Goal: Task Accomplishment & Management: Use online tool/utility

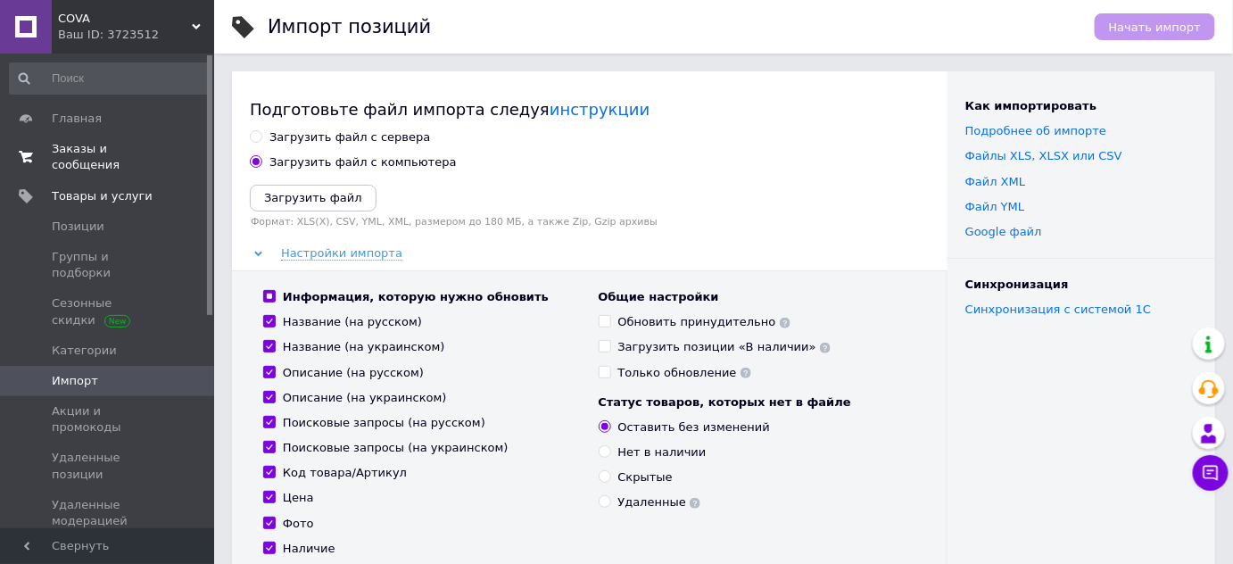
click at [102, 151] on span "Заказы и сообщения" at bounding box center [108, 157] width 113 height 32
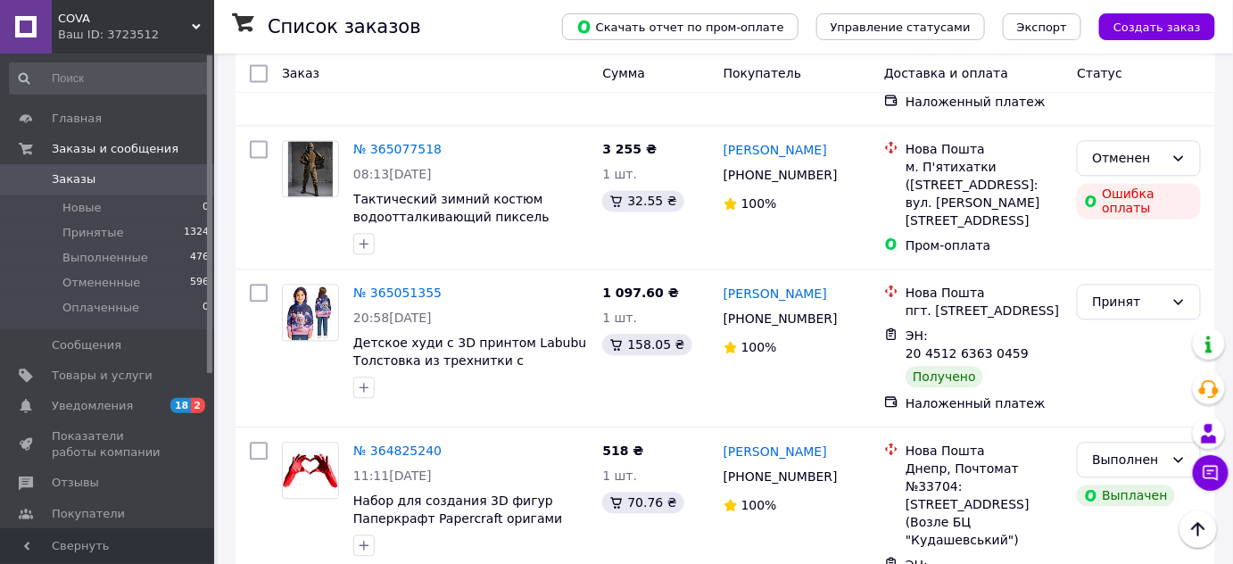
scroll to position [1216, 0]
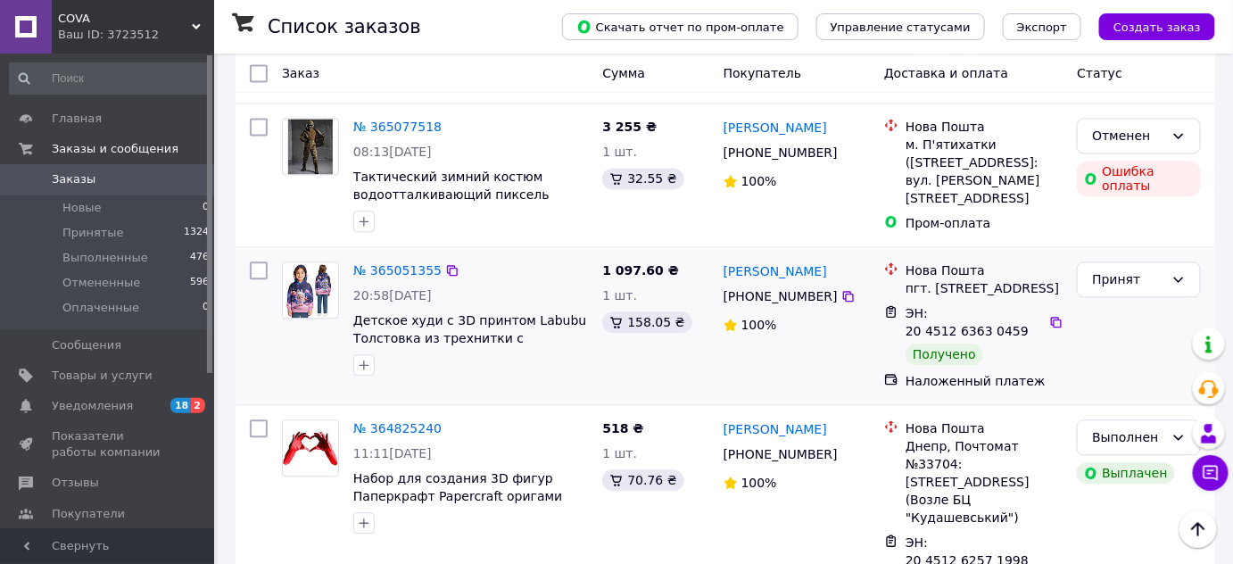
click at [256, 308] on div at bounding box center [259, 325] width 32 height 143
click at [411, 263] on link "№ 365051355" at bounding box center [397, 270] width 88 height 14
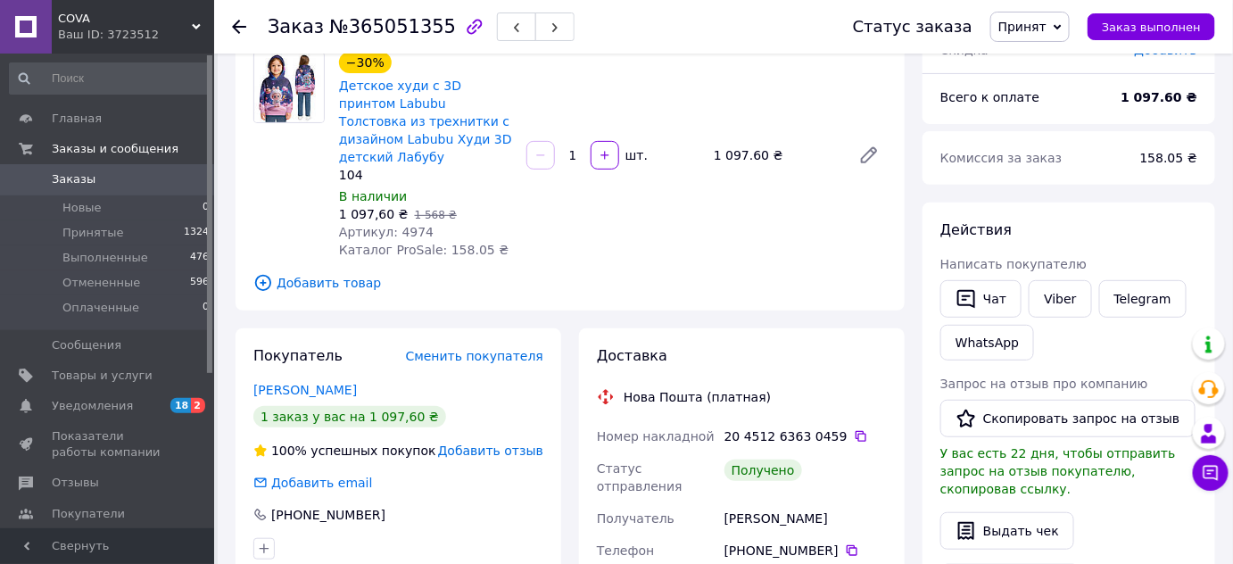
scroll to position [162, 0]
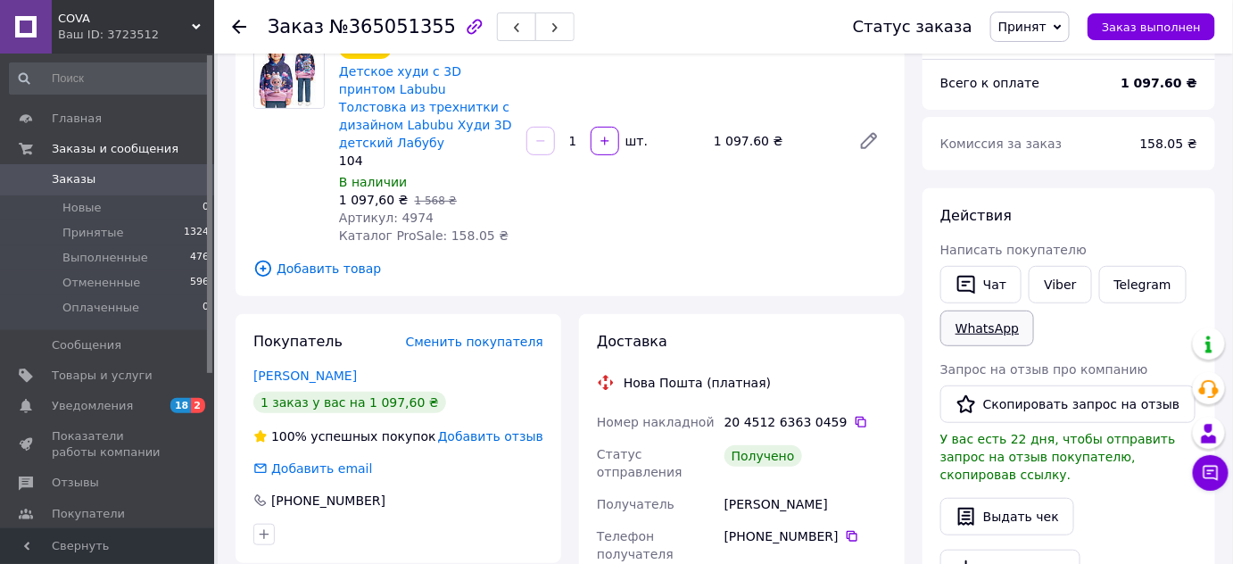
click at [968, 325] on link "WhatsApp" at bounding box center [988, 329] width 94 height 36
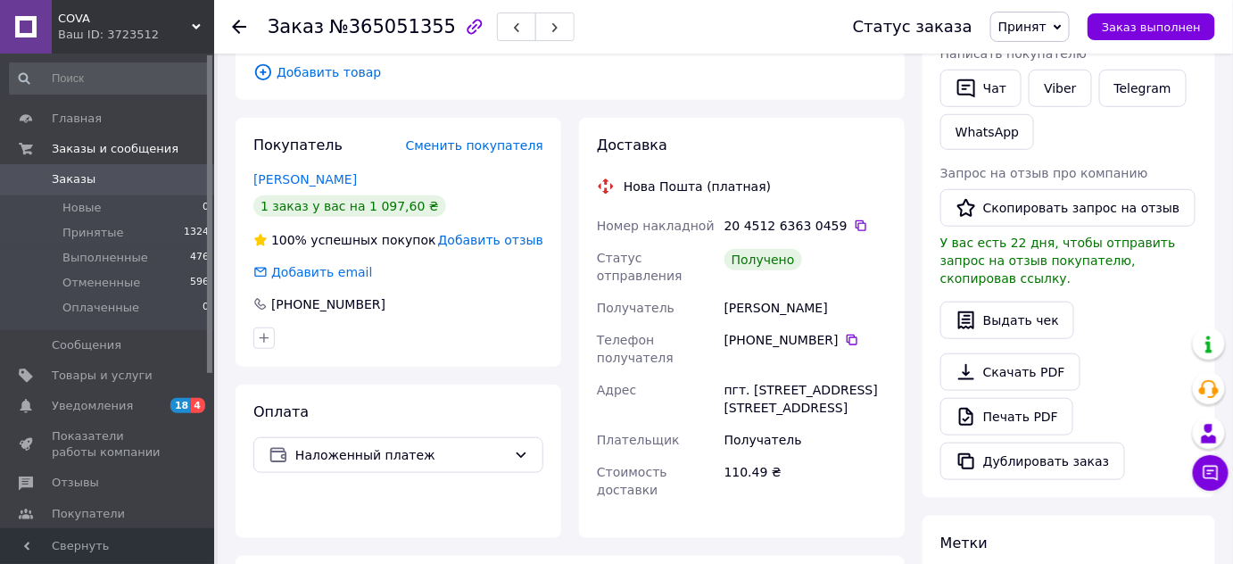
scroll to position [486, 0]
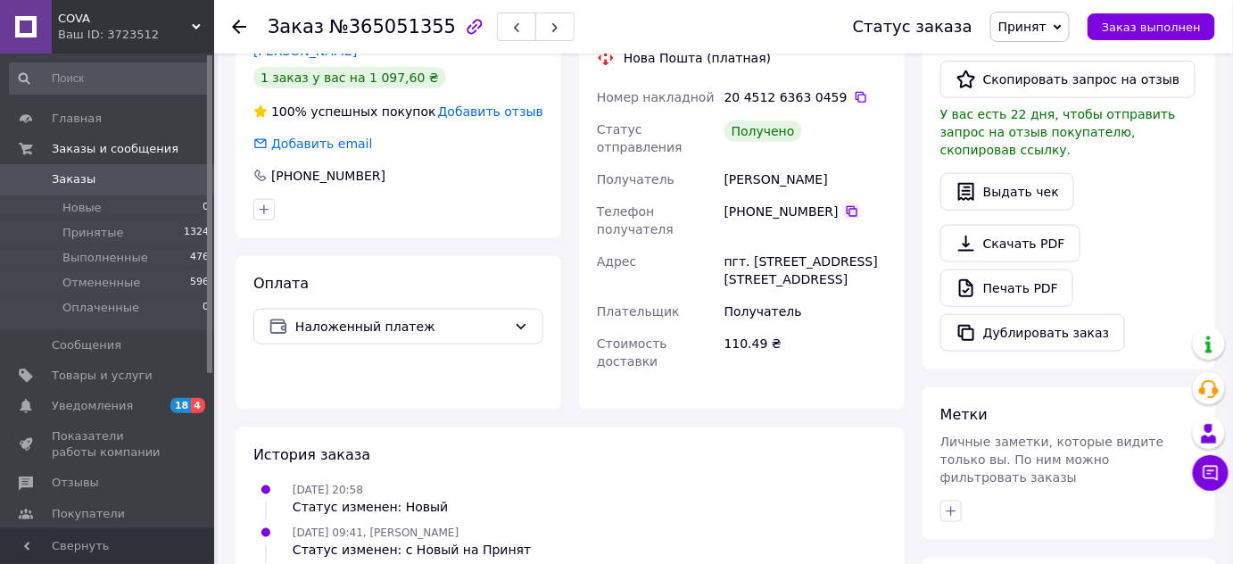
click at [847, 206] on icon at bounding box center [852, 211] width 11 height 11
drag, startPoint x: 780, startPoint y: 148, endPoint x: 808, endPoint y: 152, distance: 28.8
click at [847, 163] on div "[PERSON_NAME]" at bounding box center [806, 179] width 170 height 32
copy div "[PERSON_NAME]"
drag, startPoint x: 750, startPoint y: 211, endPoint x: 802, endPoint y: 211, distance: 51.8
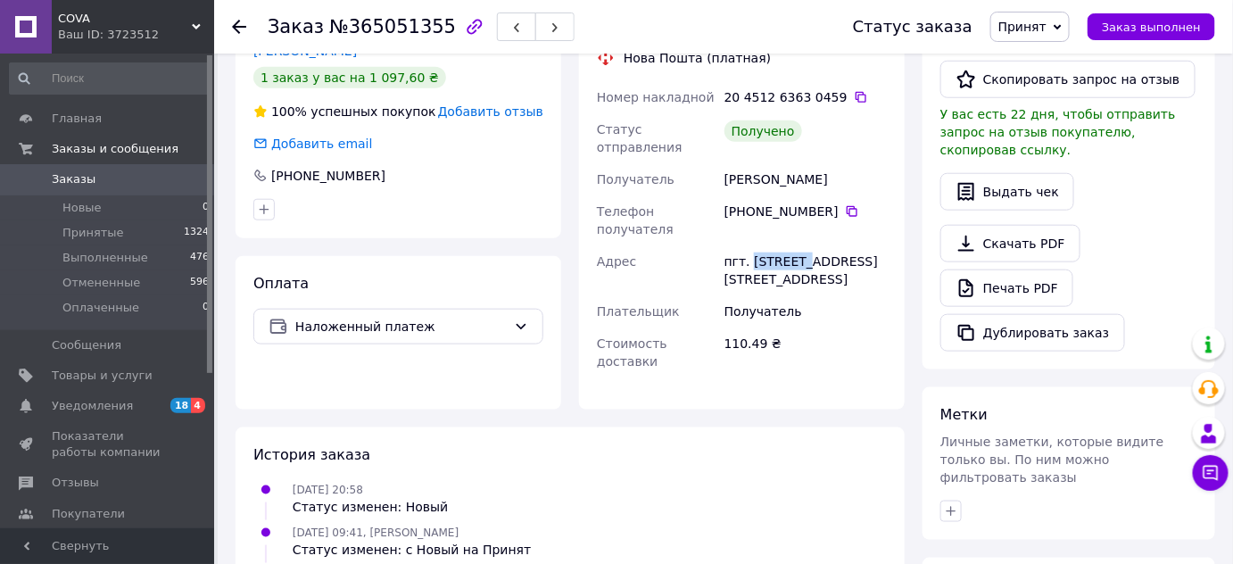
click at [802, 245] on div "пгт. [STREET_ADDRESS] [STREET_ADDRESS]" at bounding box center [806, 270] width 170 height 50
copy div "Печенеги"
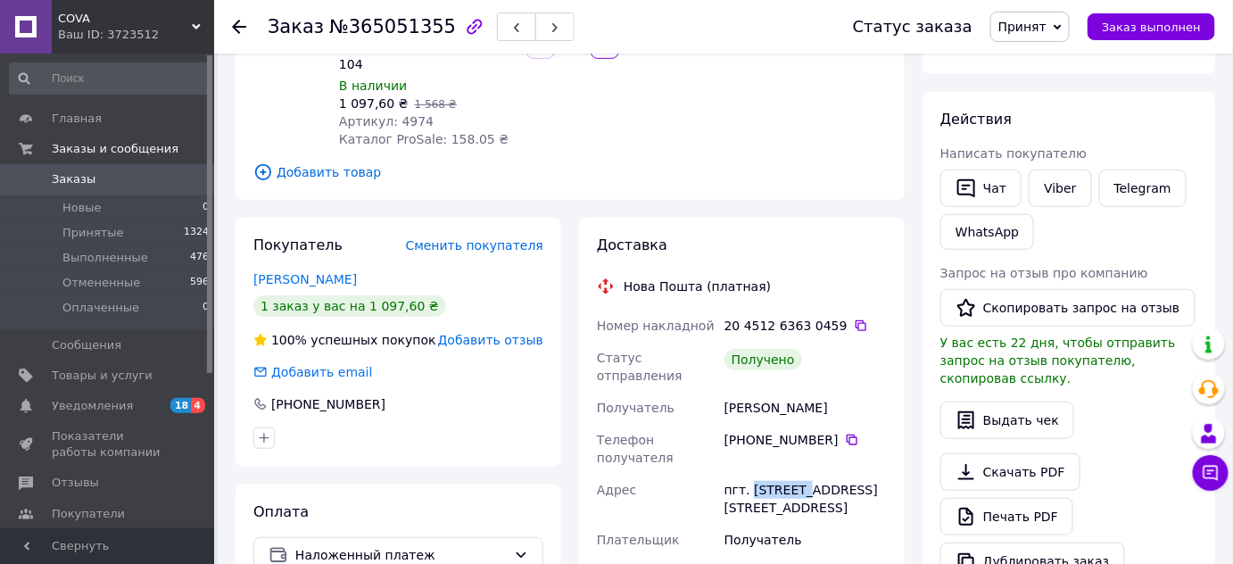
scroll to position [162, 0]
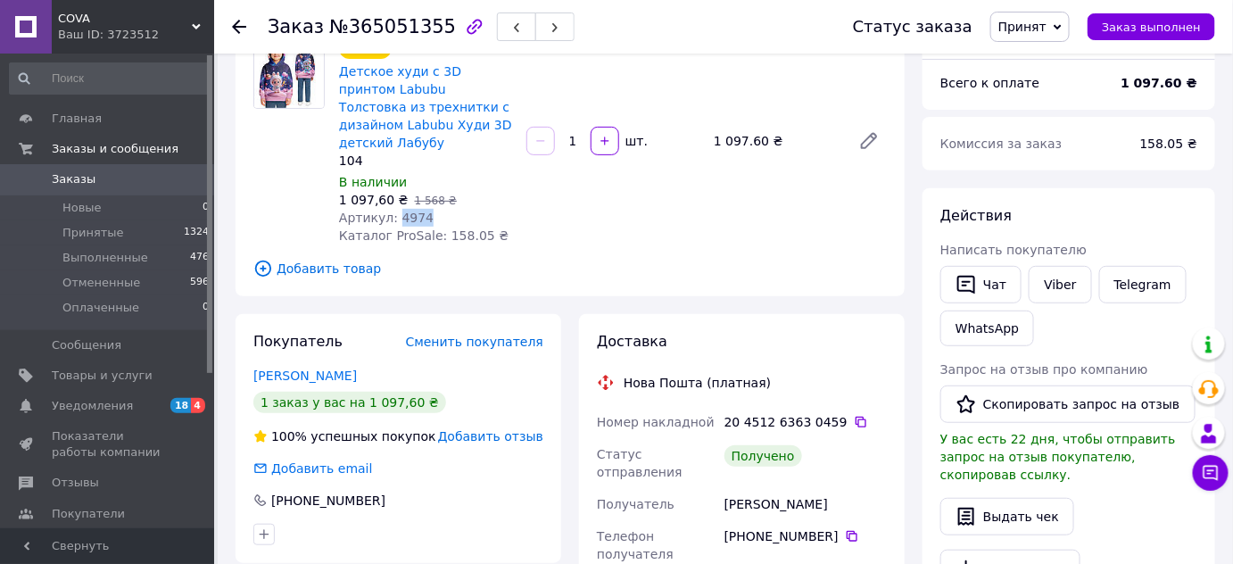
drag, startPoint x: 393, startPoint y: 196, endPoint x: 423, endPoint y: 196, distance: 30.3
click at [423, 209] on div "Артикул: 4974" at bounding box center [425, 218] width 173 height 18
copy span "4974"
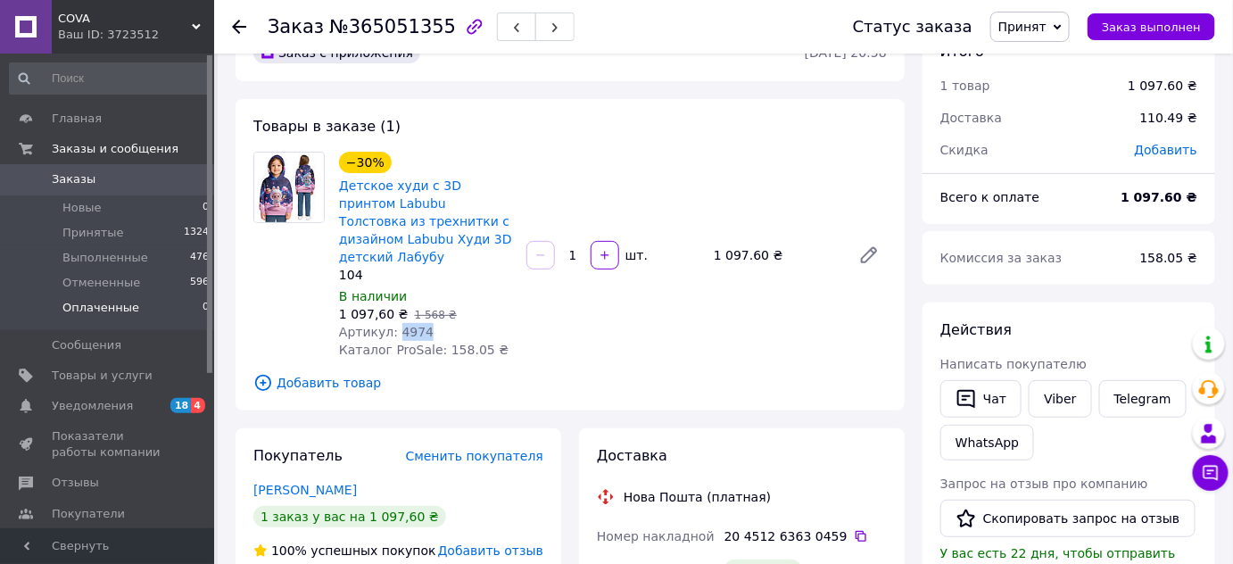
scroll to position [0, 0]
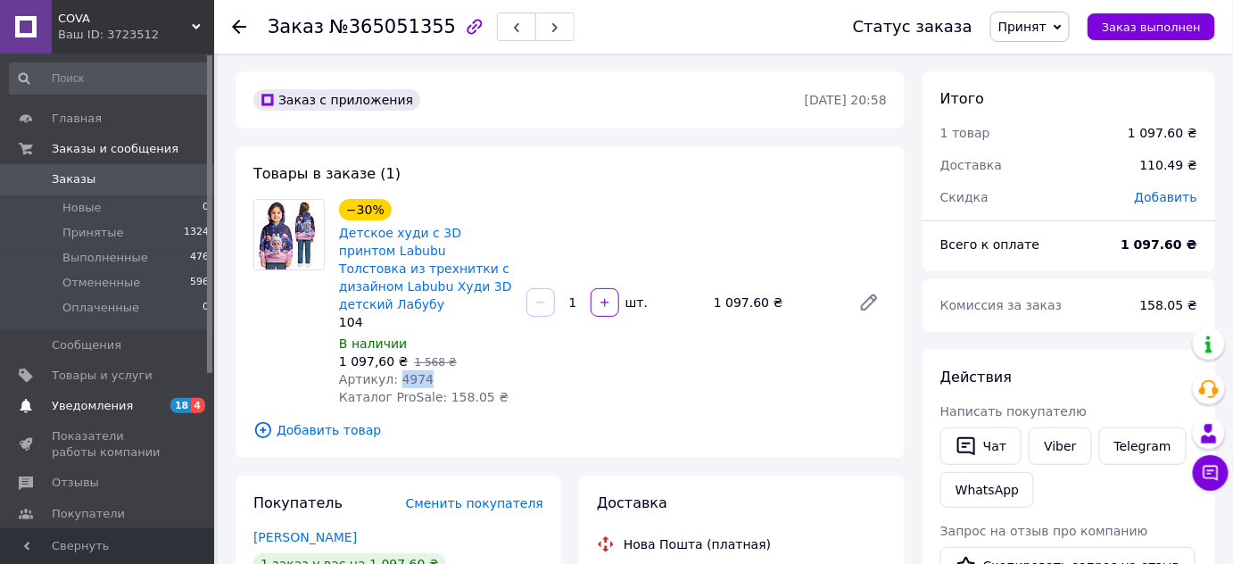
click at [101, 406] on span "Уведомления" at bounding box center [92, 406] width 81 height 16
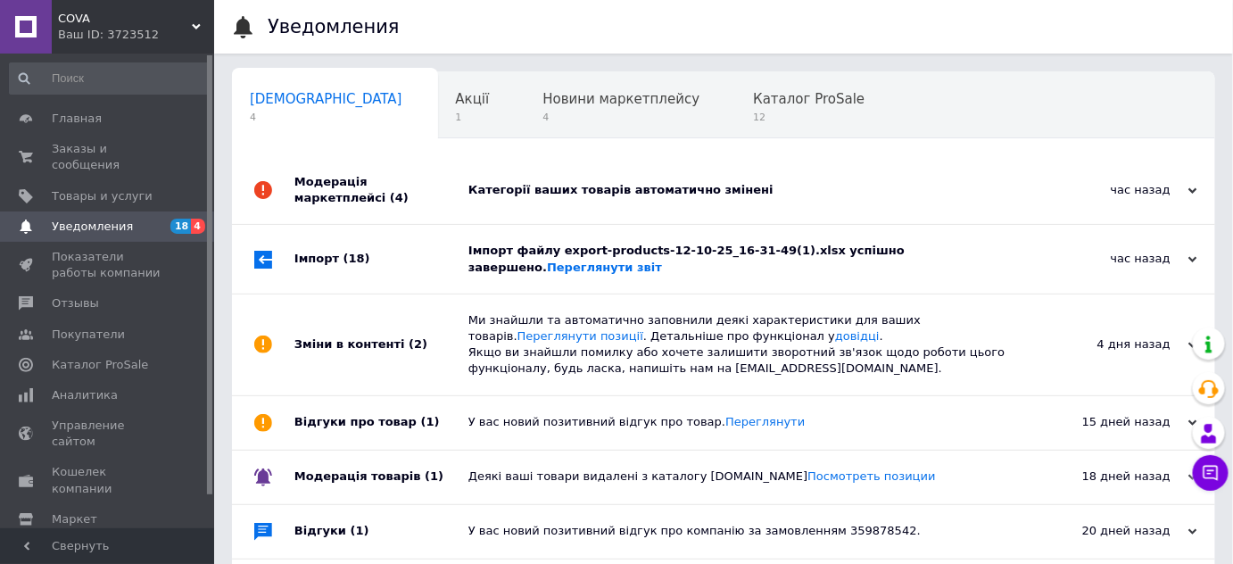
click at [502, 182] on div "Категорії ваших товарів автоматично змінені" at bounding box center [743, 190] width 551 height 16
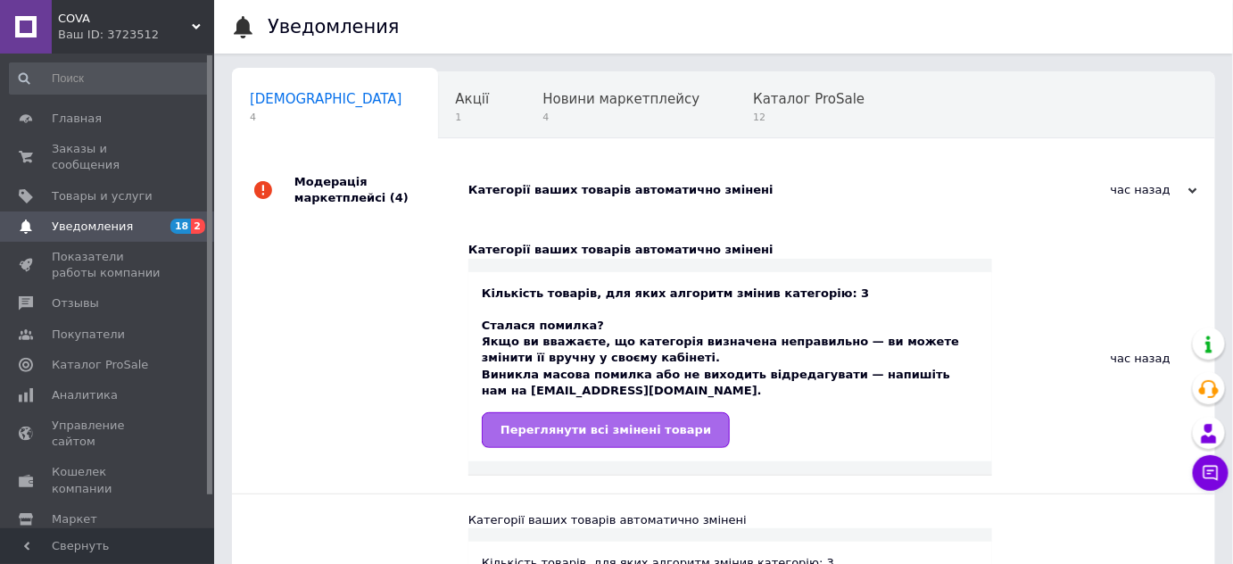
click at [597, 423] on span "Переглянути всі змінені товари" at bounding box center [606, 429] width 211 height 13
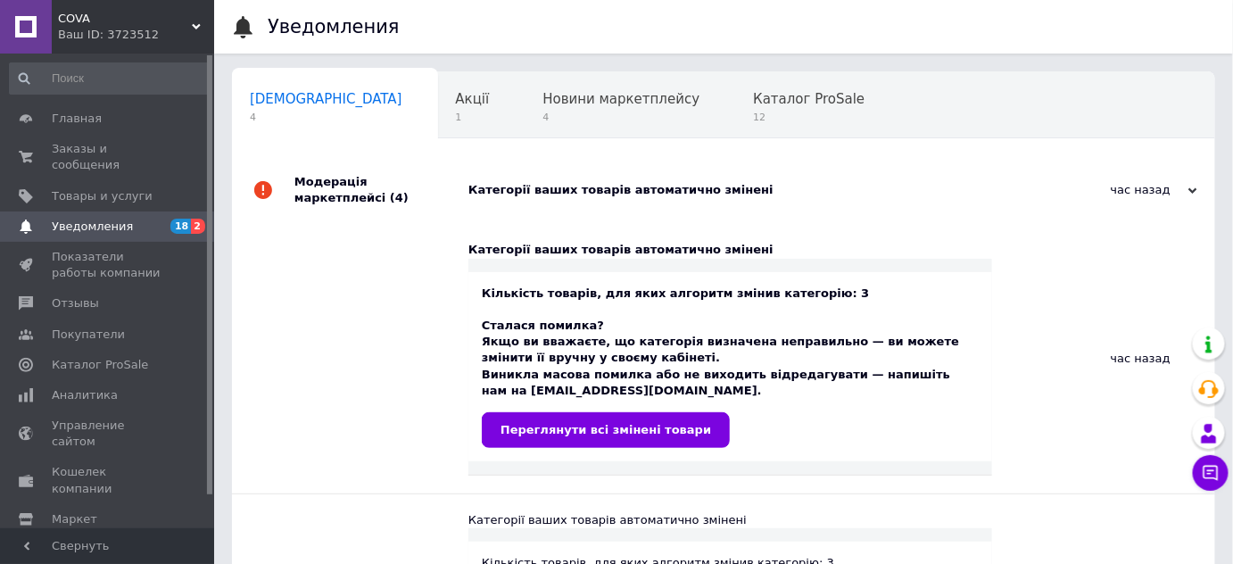
click at [152, 37] on div "Ваш ID: 3723512" at bounding box center [136, 35] width 156 height 16
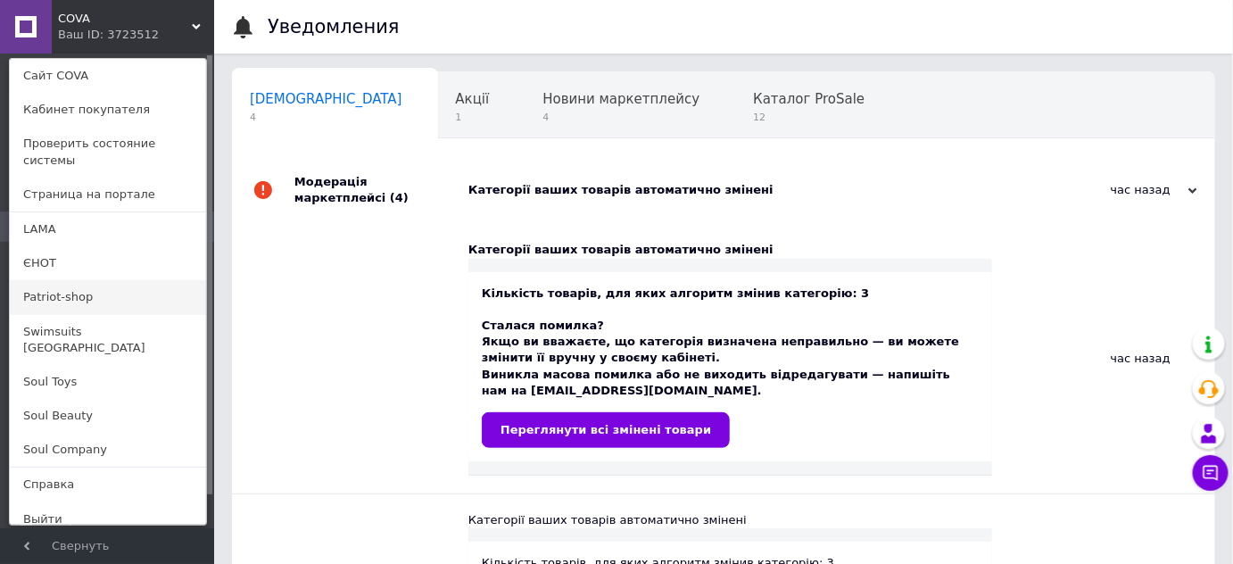
click at [51, 280] on link "Patriot-shop" at bounding box center [108, 297] width 196 height 34
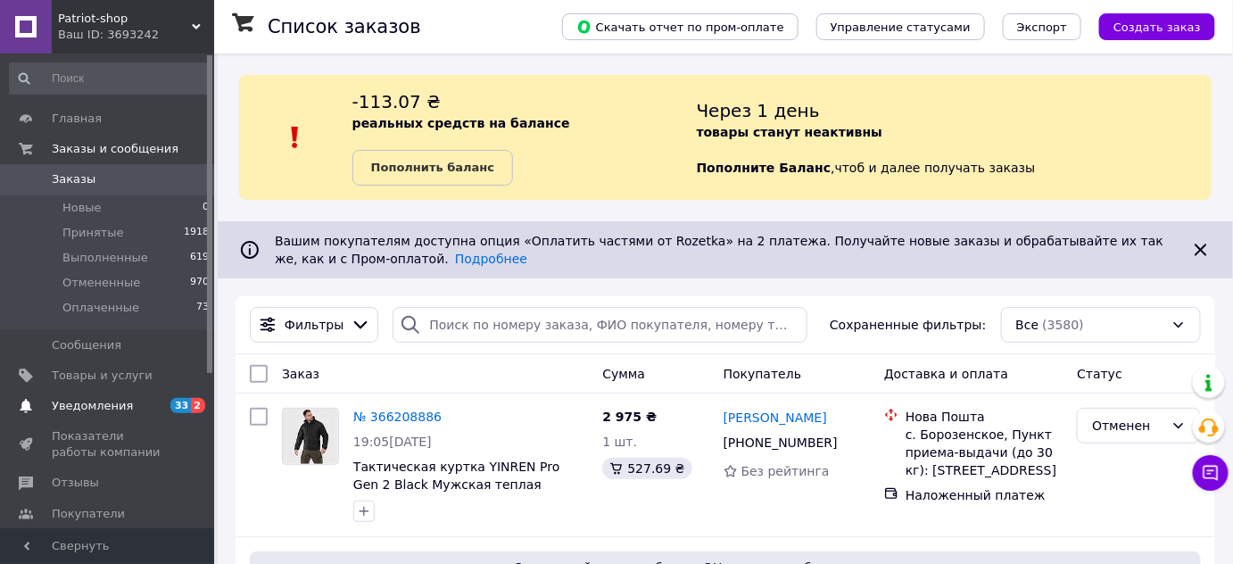
click at [95, 403] on span "Уведомления" at bounding box center [92, 406] width 81 height 16
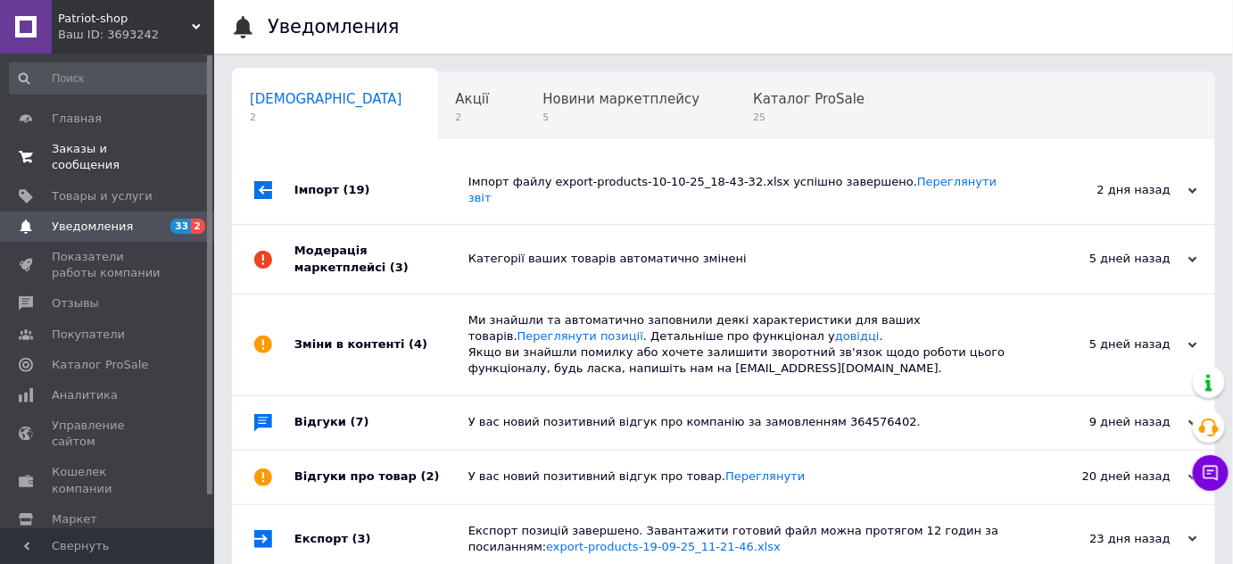
click at [95, 146] on span "Заказы и сообщения" at bounding box center [108, 157] width 113 height 32
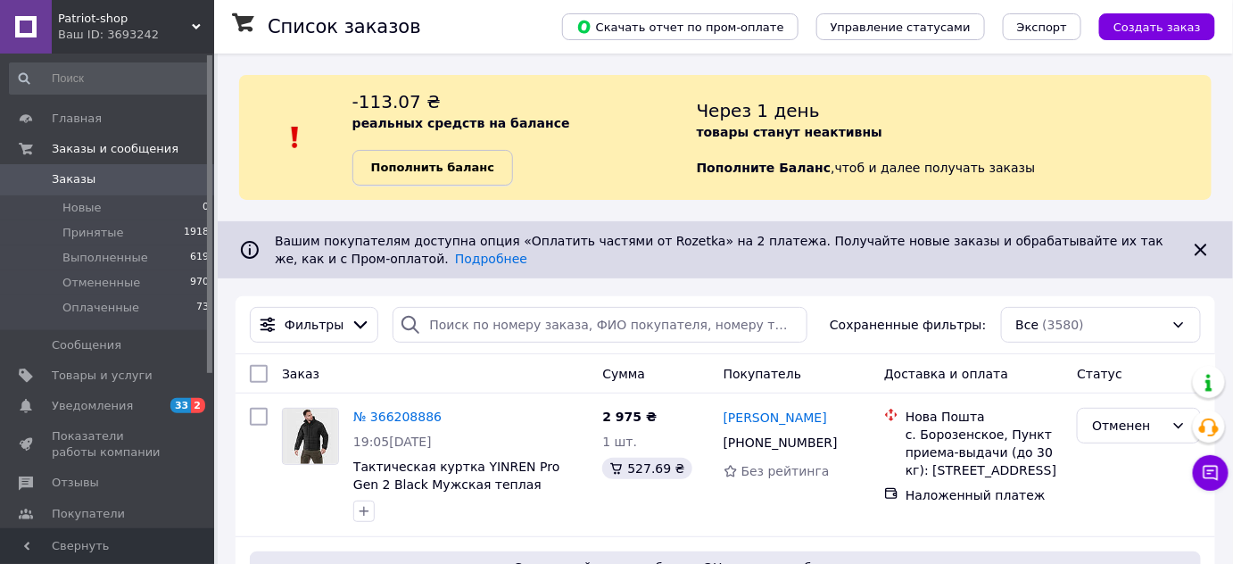
click at [413, 163] on b "Пополнить баланс" at bounding box center [432, 167] width 123 height 13
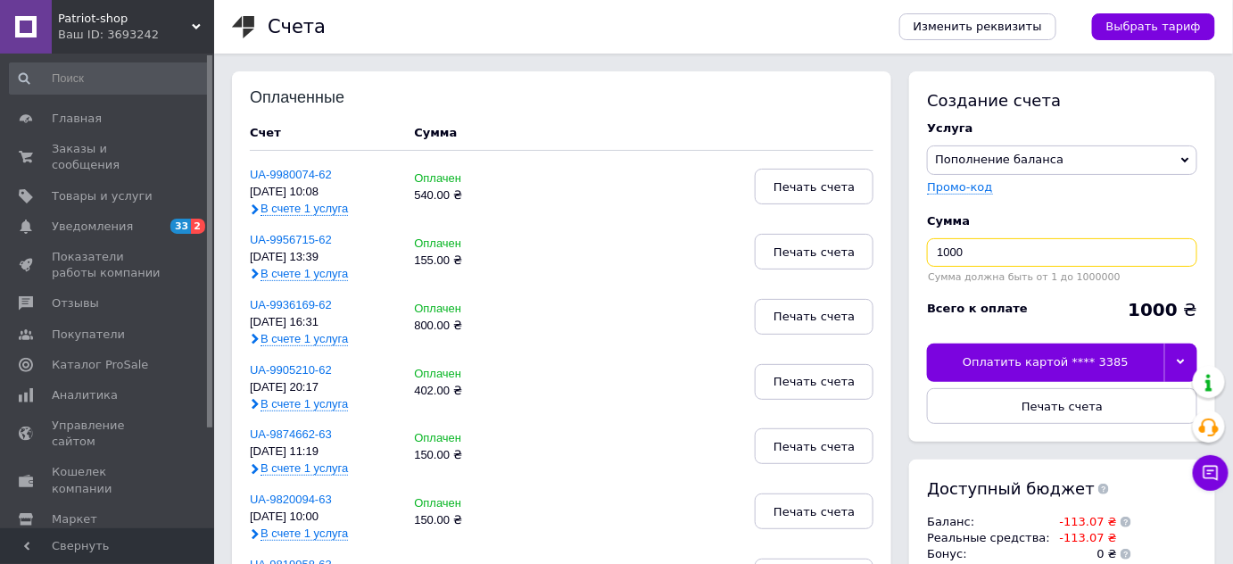
drag, startPoint x: 957, startPoint y: 250, endPoint x: 916, endPoint y: 253, distance: 40.2
click at [916, 252] on div "Создание счета Услуга Пополнение баланса Premium-дизайн Промо-код Сумма 1000 Су…" at bounding box center [1062, 256] width 306 height 370
type input "130"
click at [1178, 357] on div at bounding box center [1181, 362] width 33 height 37
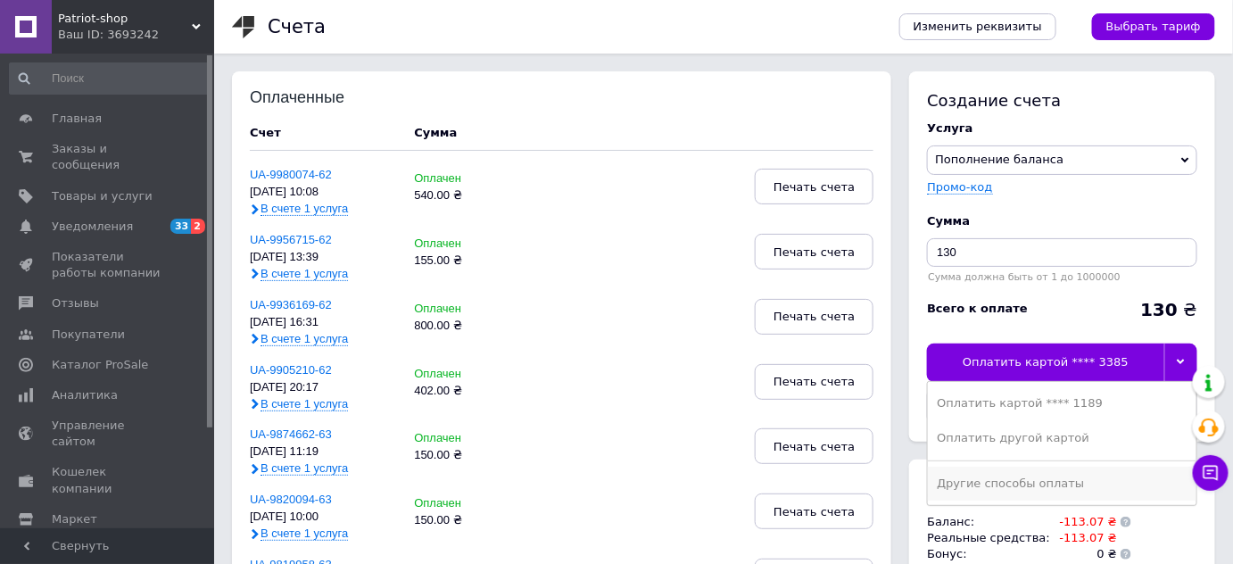
click at [1073, 477] on div "Другие способы оплаты" at bounding box center [1062, 484] width 251 height 16
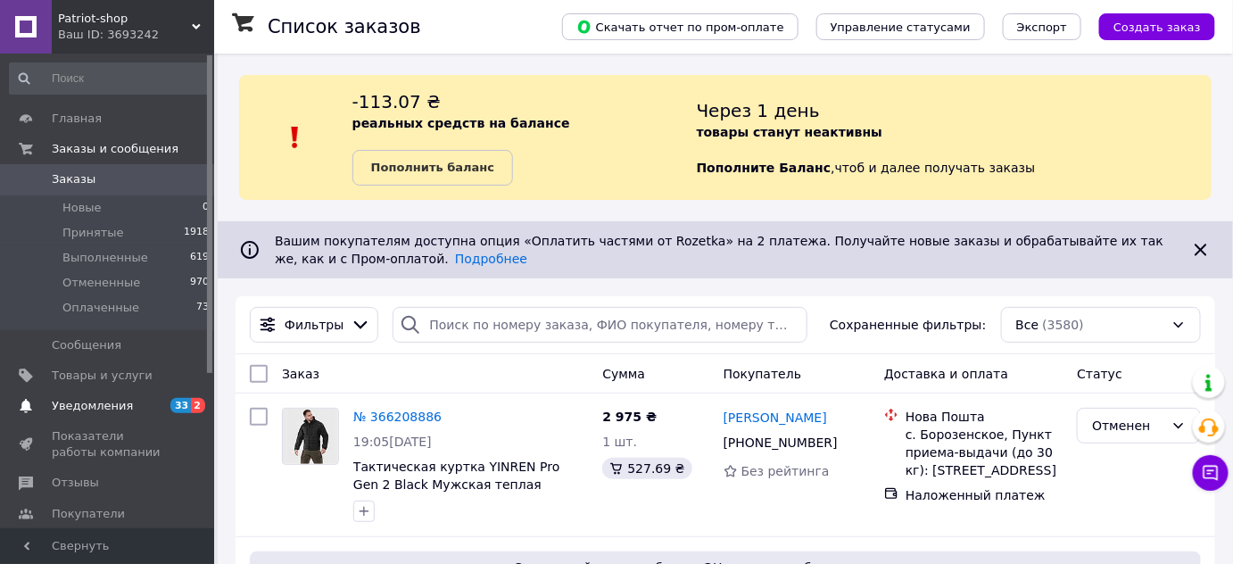
click at [97, 411] on span "Уведомления" at bounding box center [92, 406] width 81 height 16
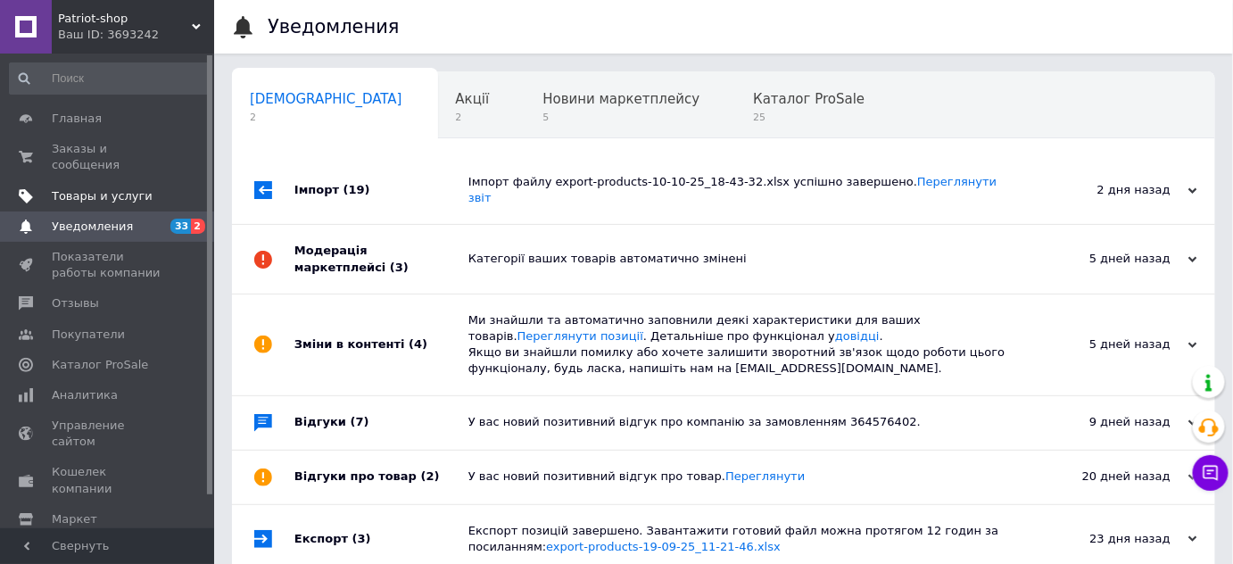
click at [78, 188] on span "Товары и услуги" at bounding box center [102, 196] width 101 height 16
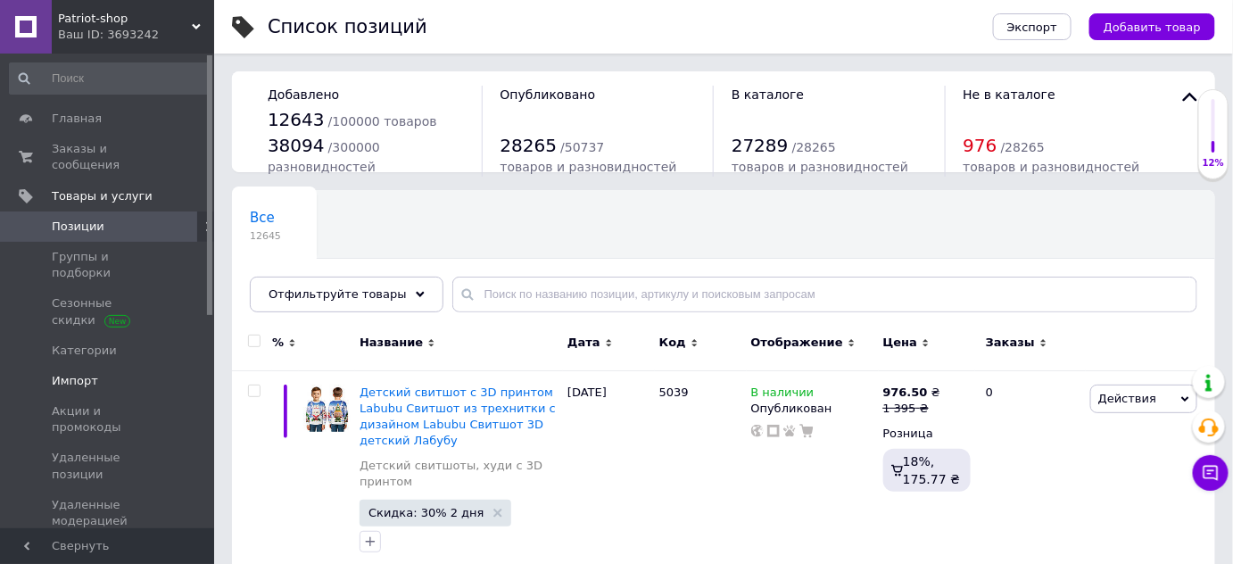
click at [72, 373] on span "Импорт" at bounding box center [75, 381] width 46 height 16
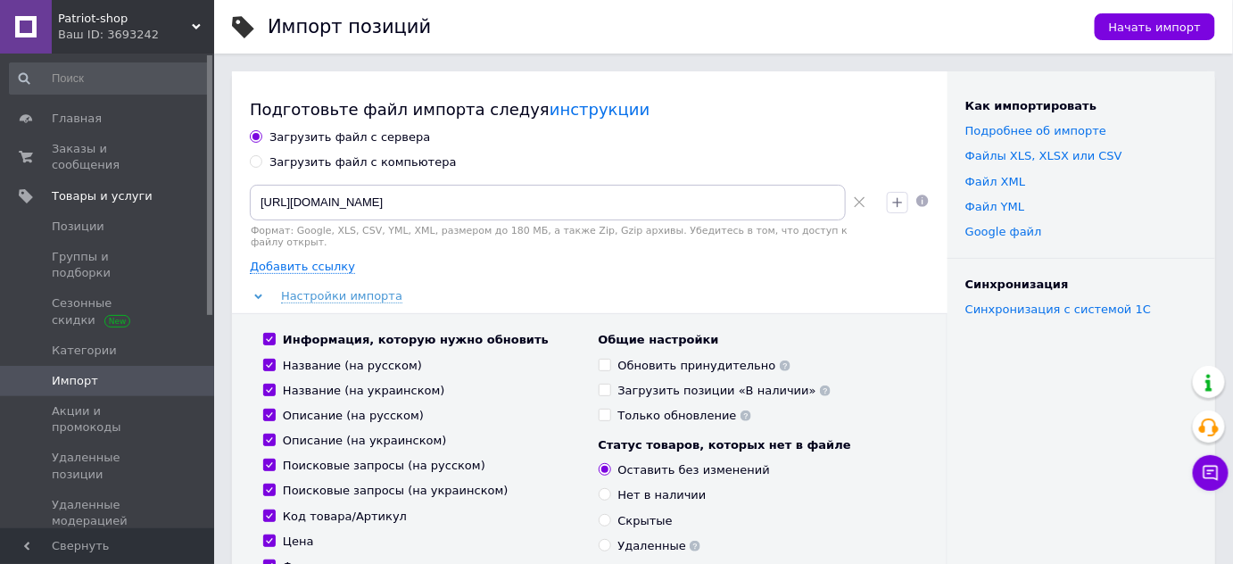
click at [254, 161] on input "Загрузить файл с компьютера" at bounding box center [256, 161] width 12 height 12
radio input "true"
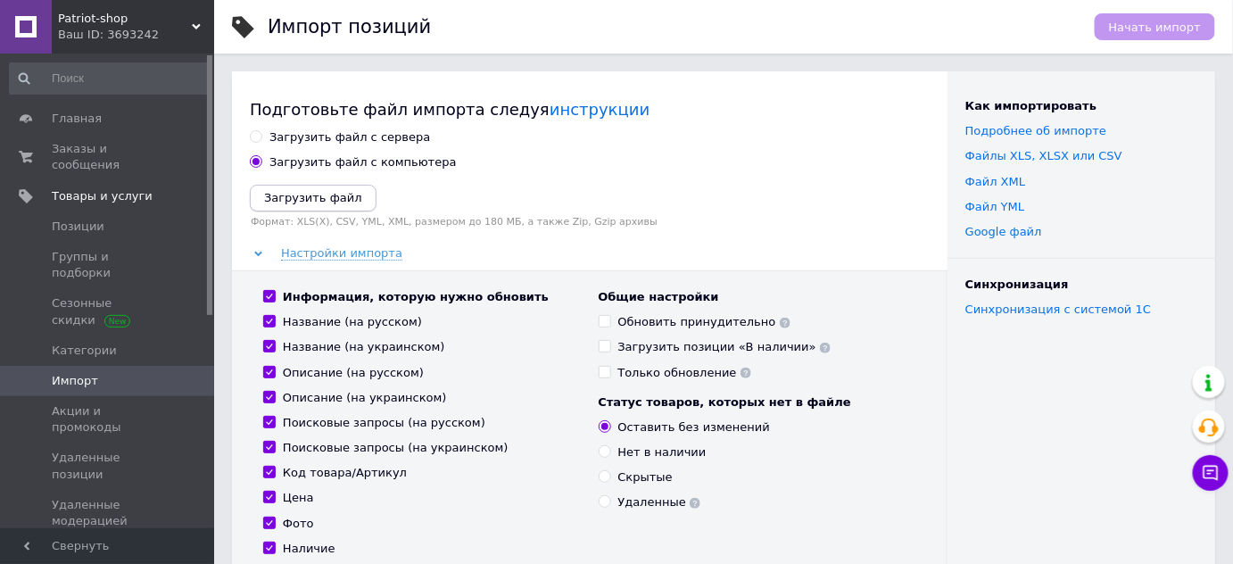
click at [286, 202] on icon "Загрузить файл" at bounding box center [313, 197] width 98 height 13
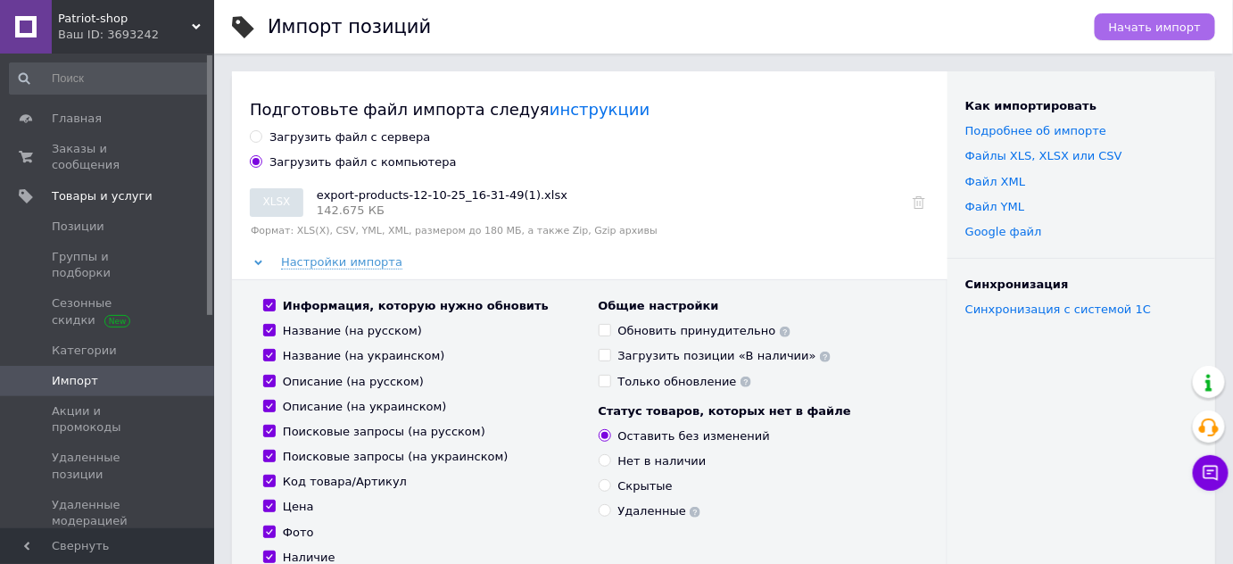
click at [1165, 29] on span "Начать импорт" at bounding box center [1155, 27] width 92 height 13
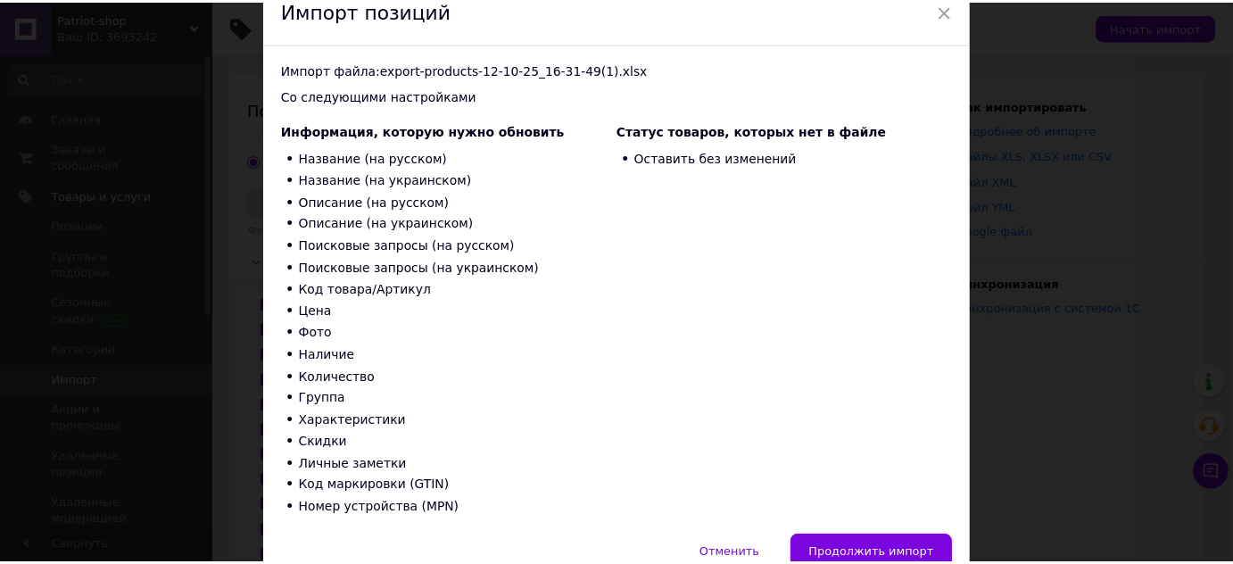
scroll to position [170, 0]
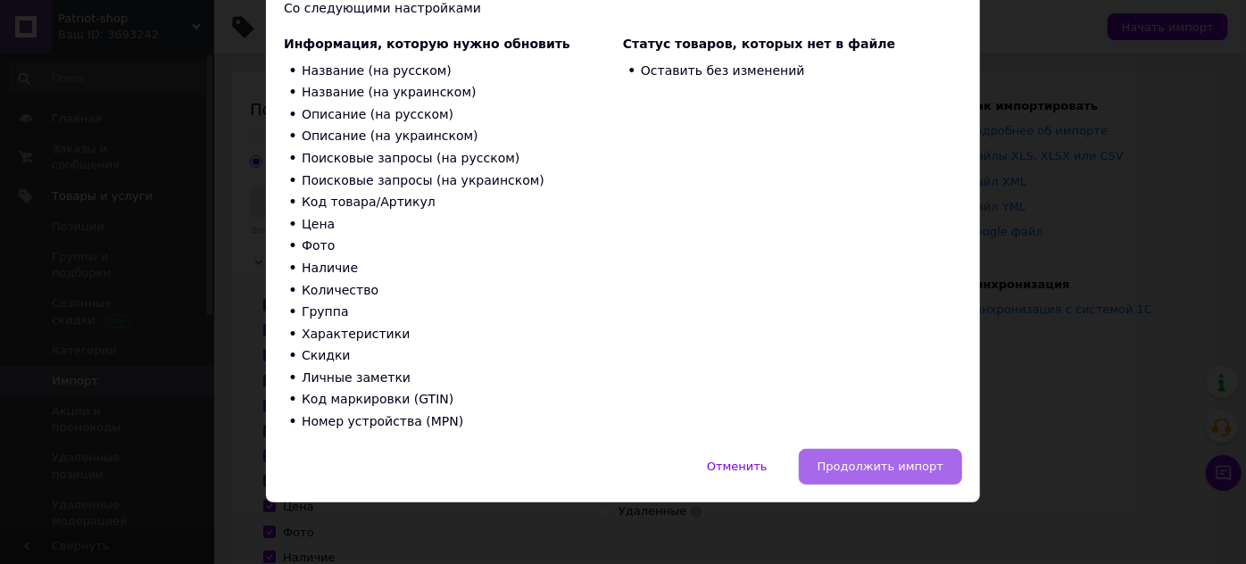
click at [867, 457] on button "Продолжить импорт" at bounding box center [880, 467] width 163 height 36
